Goal: Information Seeking & Learning: Check status

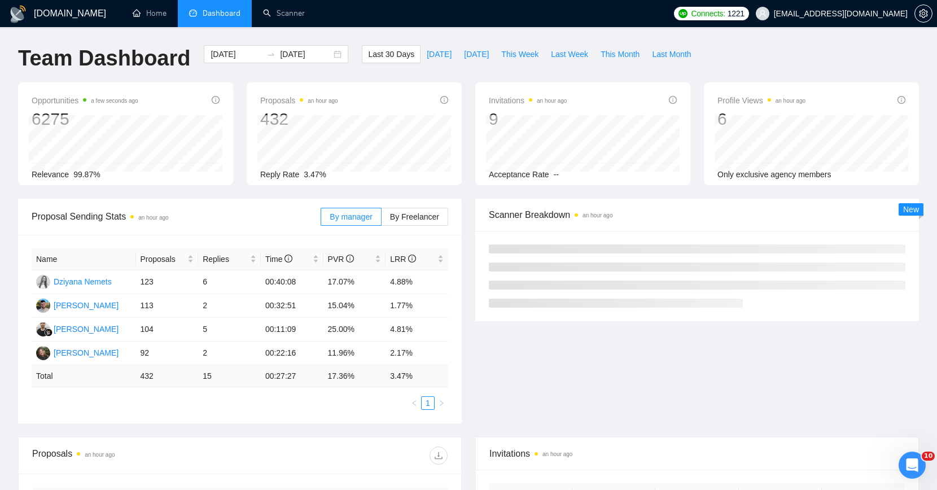
click at [246, 152] on div "Proposals an hour ago 432 [DATE] Sent 6 Reply Rate 3.47%" at bounding box center [354, 133] width 229 height 103
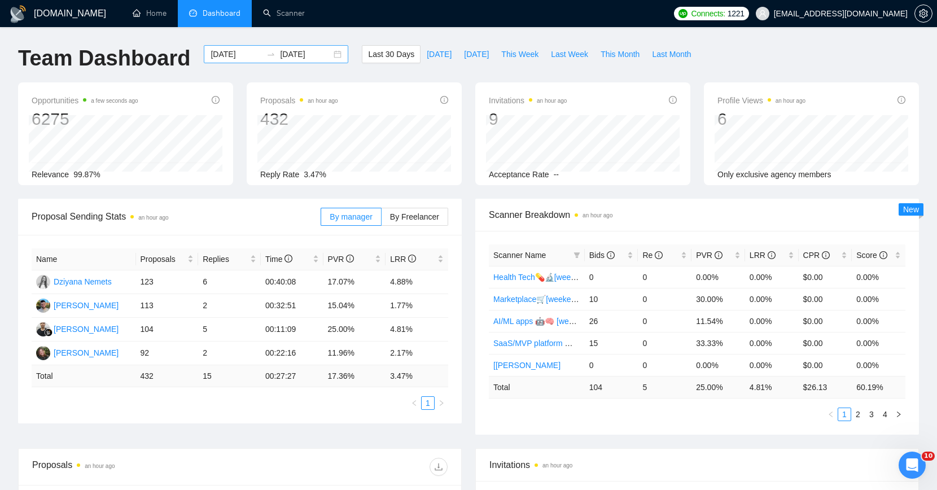
click at [245, 54] on input "[DATE]" at bounding box center [236, 54] width 51 height 12
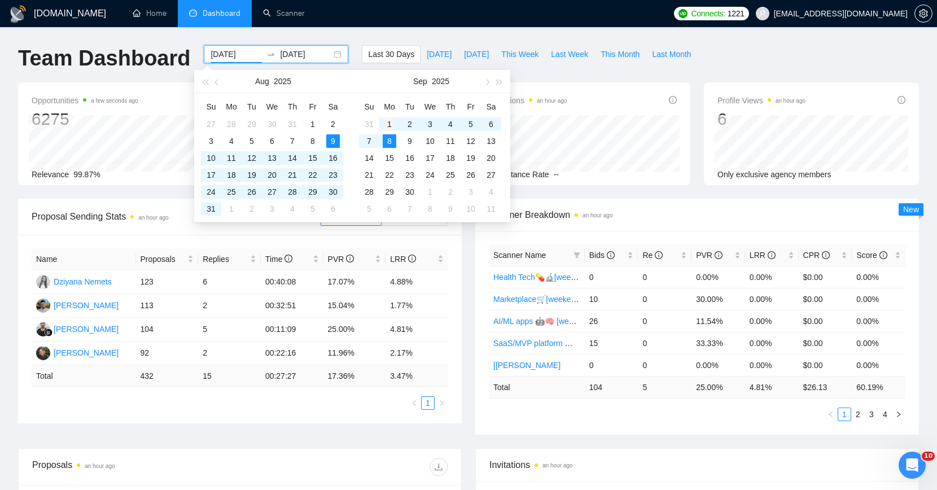
type input "[DATE]"
click at [390, 123] on div "1" at bounding box center [390, 124] width 14 height 14
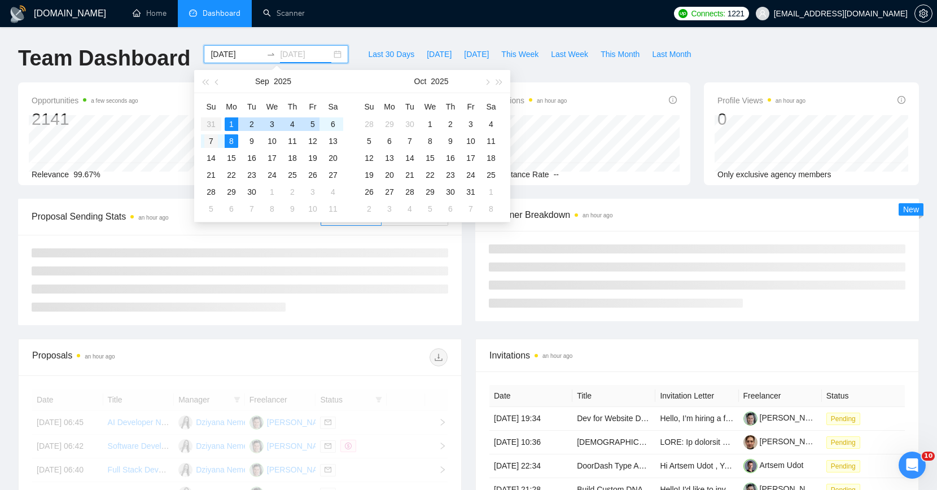
type input "[DATE]"
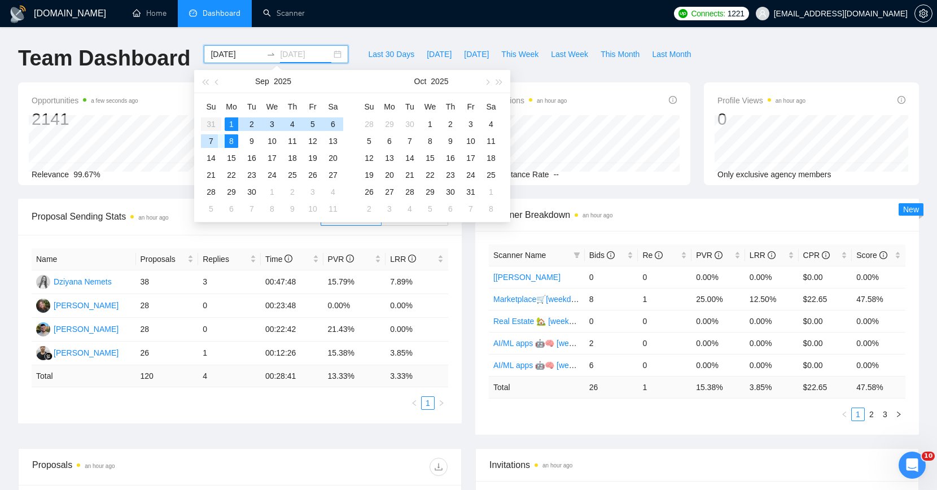
click at [209, 142] on div "7" at bounding box center [211, 141] width 14 height 14
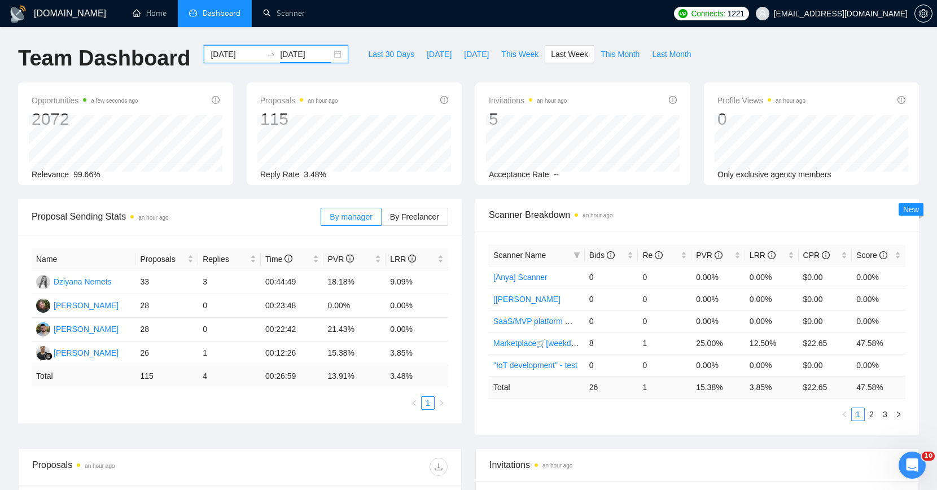
click at [243, 168] on div "Proposals an hour ago 115 Reply Rate 3.48%" at bounding box center [354, 133] width 229 height 103
click at [185, 360] on td "26" at bounding box center [167, 354] width 63 height 24
click at [182, 399] on ul "1" at bounding box center [240, 403] width 417 height 14
click at [179, 391] on div "Name Proposals Replies Time PVR LRR Dziyana Nemets 33 3 00:44:49 18.18% 9.09% […" at bounding box center [240, 328] width 417 height 161
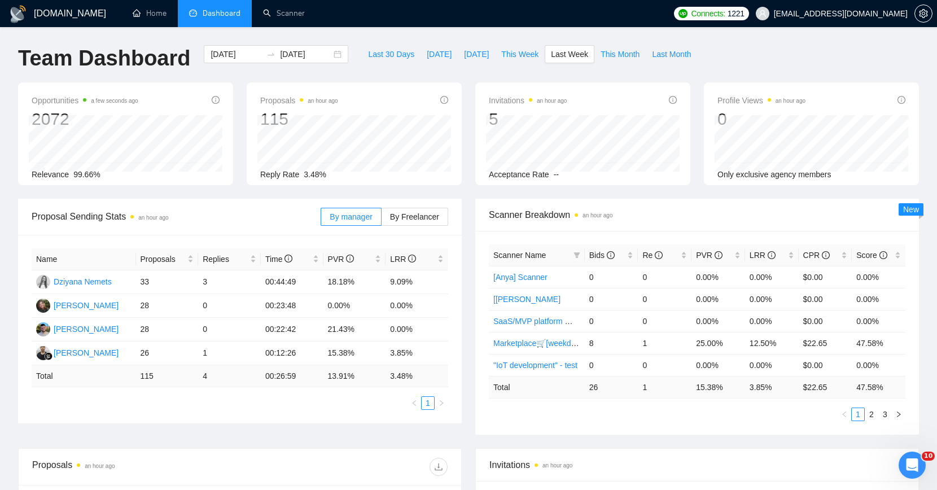
click at [181, 373] on td "115" at bounding box center [167, 376] width 63 height 22
click at [355, 335] on td "21.43%" at bounding box center [355, 330] width 63 height 24
drag, startPoint x: 333, startPoint y: 329, endPoint x: 368, endPoint y: 328, distance: 35.0
click at [368, 328] on tr "[PERSON_NAME] 28 0 00:22:42 21.43% 0.00%" at bounding box center [240, 330] width 417 height 24
click at [342, 76] on div "[DATE] [DATE]" at bounding box center [276, 63] width 158 height 37
